Goal: Entertainment & Leisure: Consume media (video, audio)

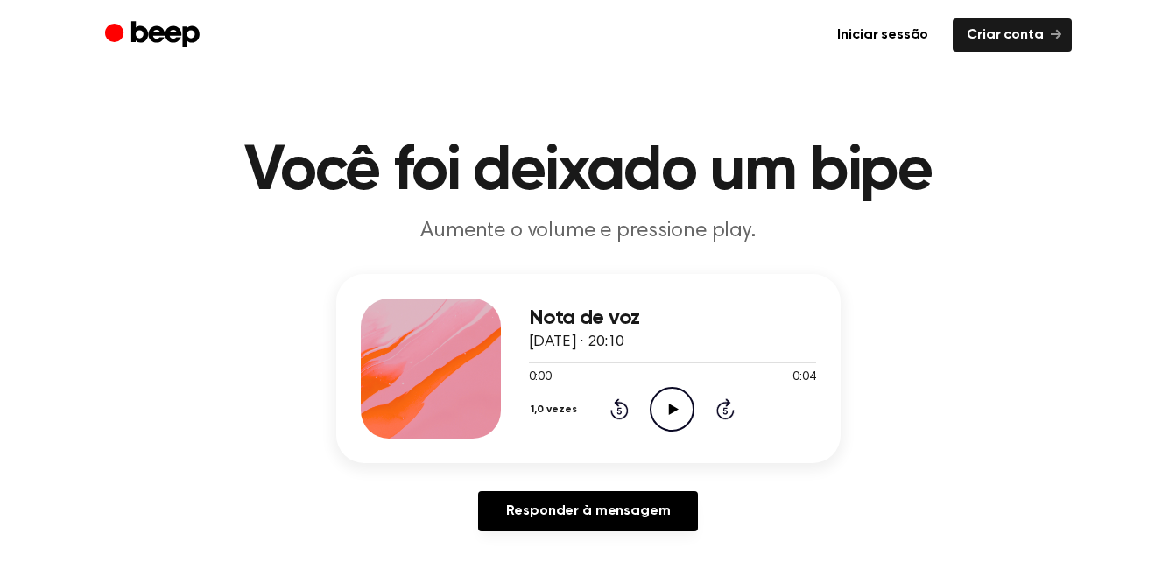
click at [685, 411] on icon "Reproduzir áudio" at bounding box center [672, 409] width 45 height 45
click at [673, 404] on icon "Reproduzir áudio" at bounding box center [672, 409] width 45 height 45
click at [667, 397] on icon "Reproduzir áudio" at bounding box center [672, 409] width 45 height 45
click at [667, 408] on icon "Reproduzir áudio" at bounding box center [672, 409] width 45 height 45
click at [678, 401] on icon "Reproduzir áudio" at bounding box center [672, 409] width 45 height 45
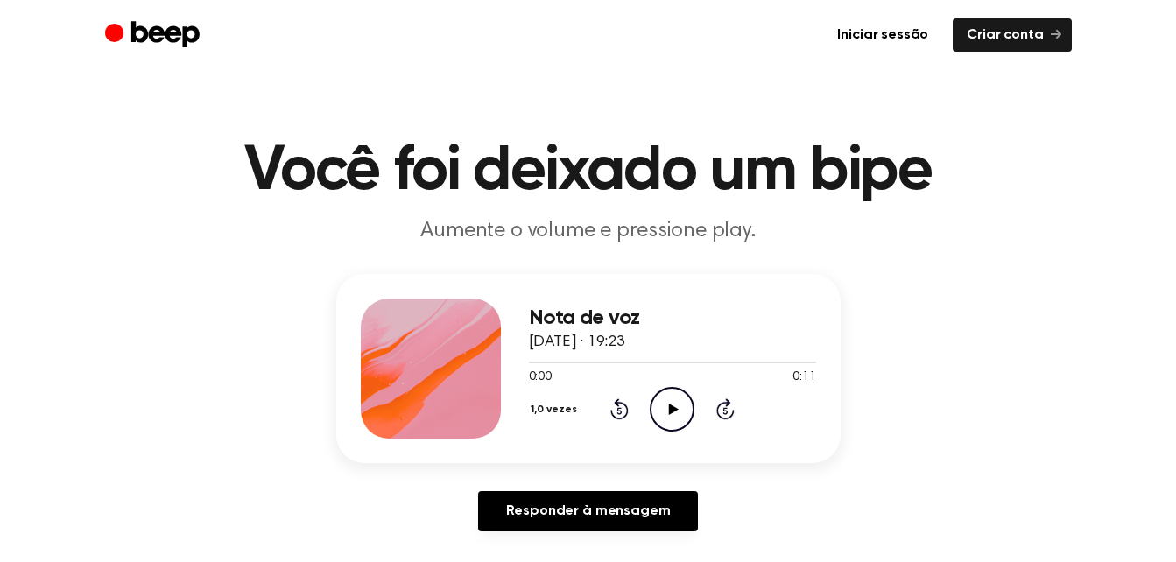
click at [685, 411] on icon "Reproduzir áudio" at bounding box center [672, 409] width 45 height 45
click at [669, 406] on icon "Reproduzir áudio" at bounding box center [672, 408] width 45 height 45
click at [667, 411] on icon "Reproduzir áudio" at bounding box center [672, 409] width 45 height 45
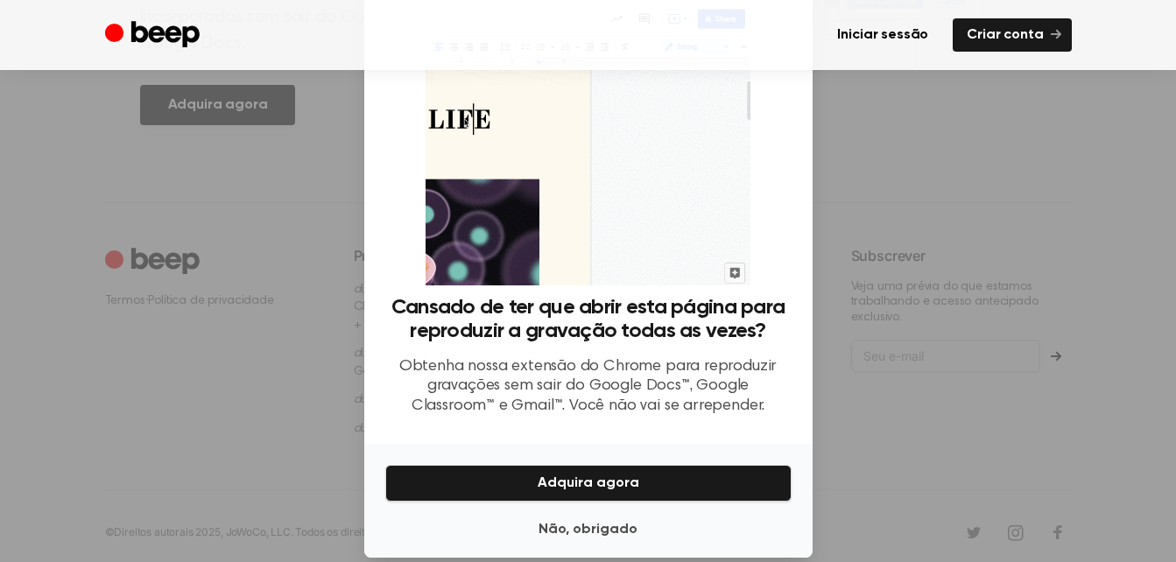
scroll to position [70, 0]
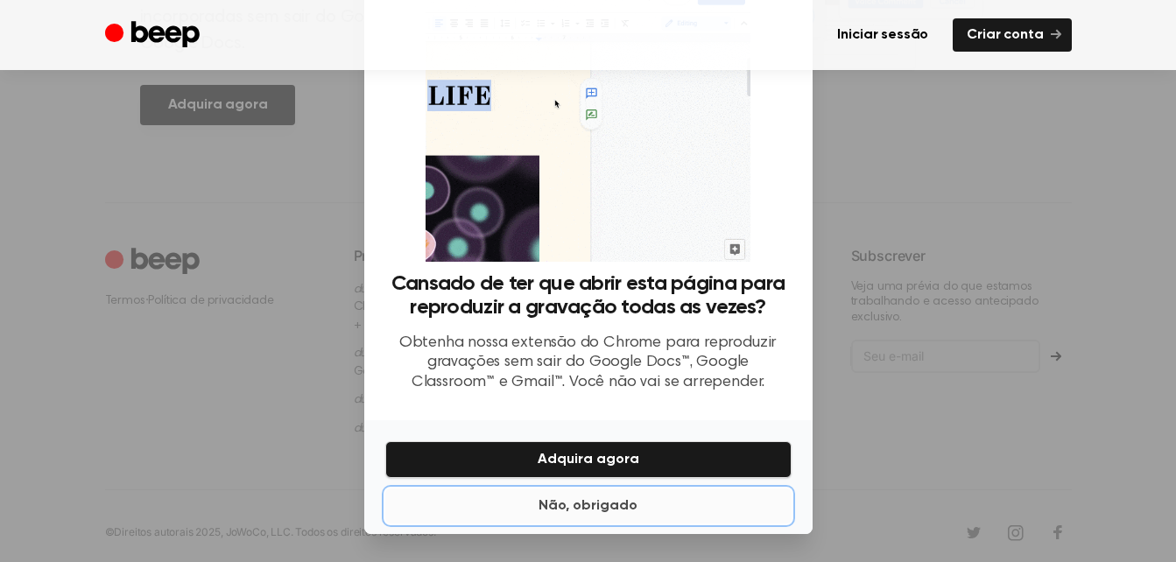
click at [599, 507] on button "Não, obrigado" at bounding box center [588, 505] width 406 height 35
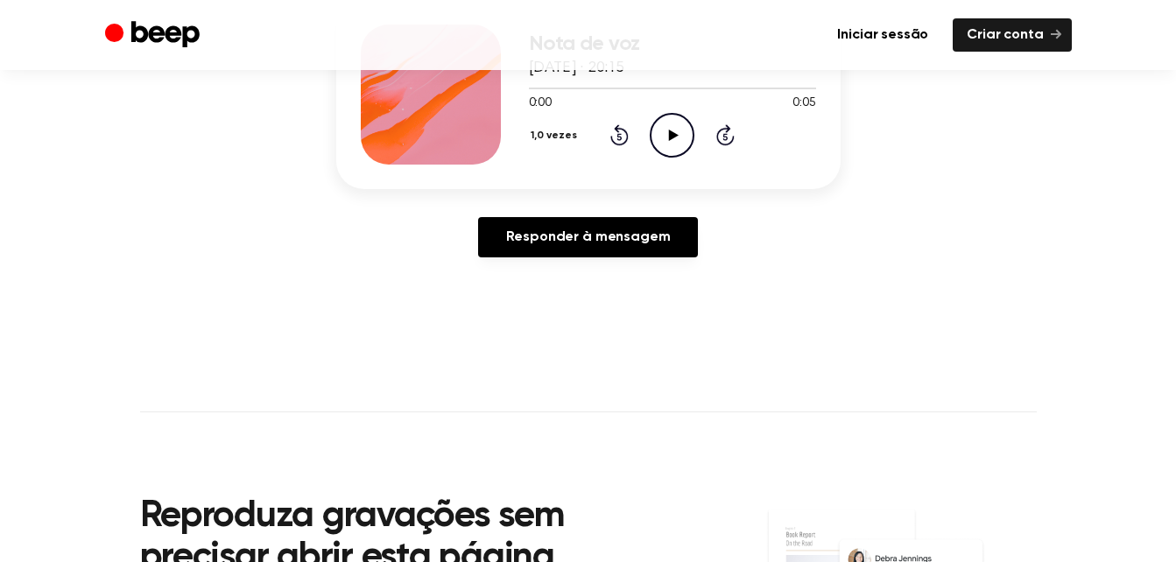
scroll to position [116, 0]
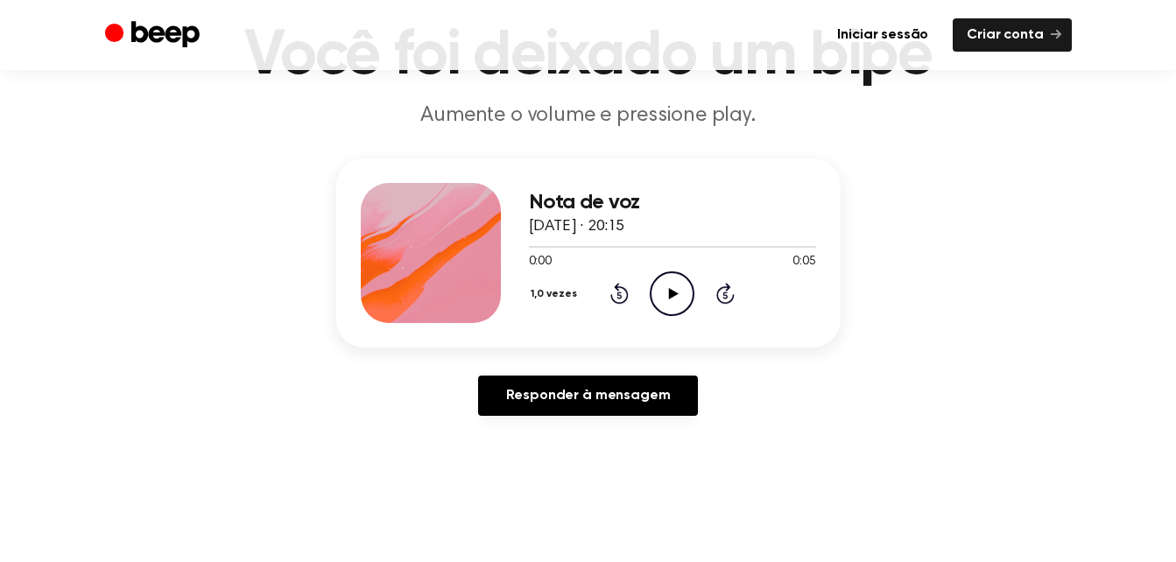
click at [662, 296] on icon "Reproduzir áudio" at bounding box center [672, 293] width 45 height 45
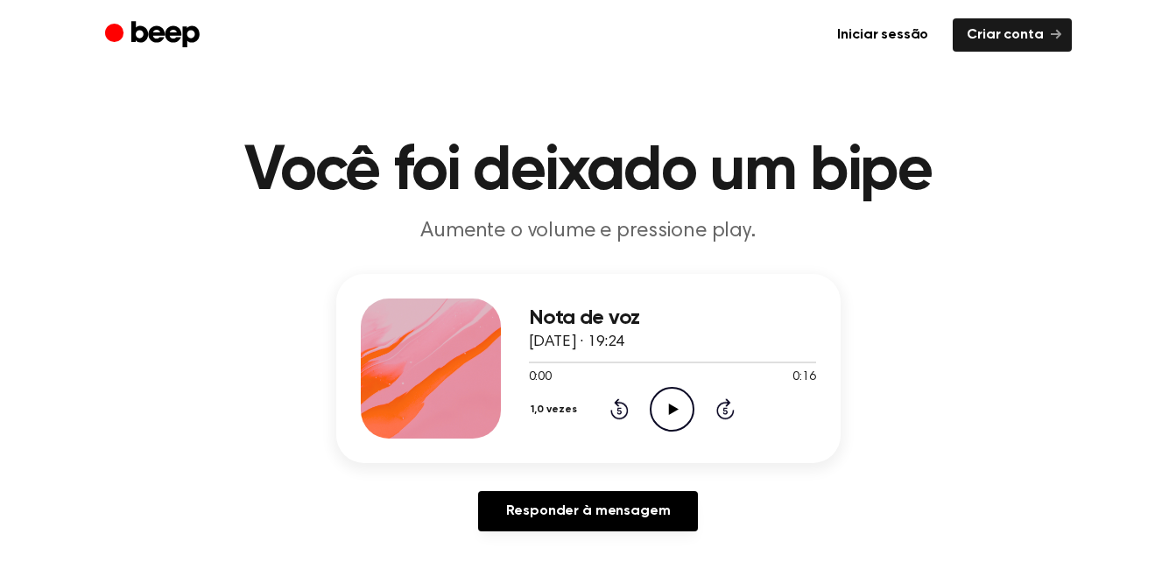
click at [676, 404] on icon "Reproduzir áudio" at bounding box center [672, 409] width 45 height 45
click at [689, 414] on icon "Reproduzir áudio" at bounding box center [672, 409] width 45 height 45
click at [674, 416] on icon "Reproduzir áudio" at bounding box center [672, 409] width 45 height 45
click at [668, 397] on icon "Reproduzir áudio" at bounding box center [672, 409] width 45 height 45
click at [689, 397] on circle at bounding box center [671, 409] width 43 height 43
